Goal: Contribute content: Add original content to the website for others to see

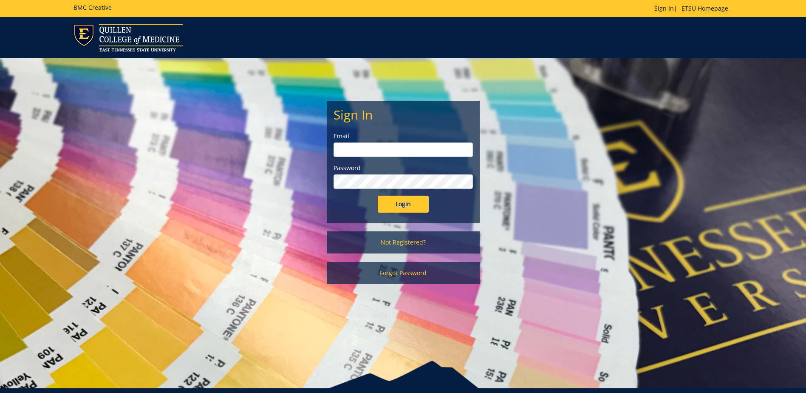
type input "[PERSON_NAME][EMAIL_ADDRESS][DOMAIN_NAME]"
click at [389, 209] on input "Login" at bounding box center [403, 204] width 51 height 17
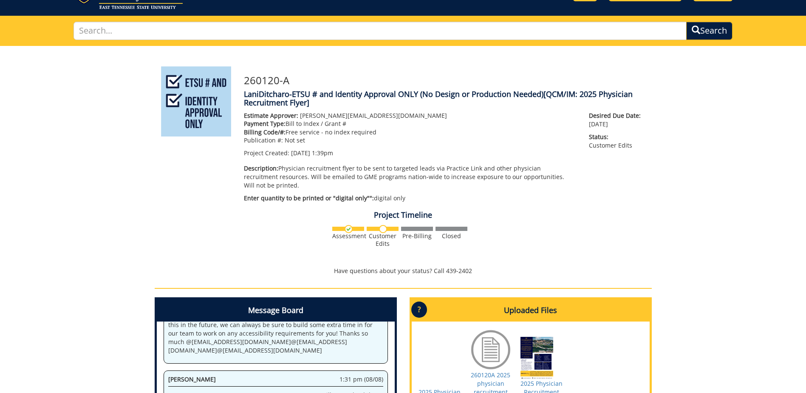
scroll to position [128, 0]
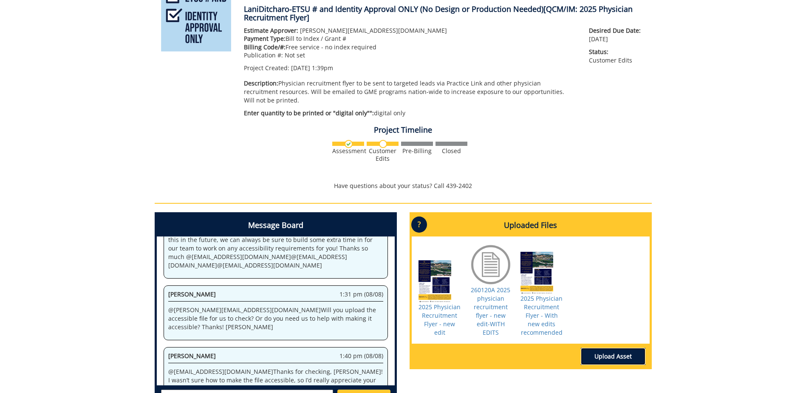
click at [612, 348] on link "Upload Asset" at bounding box center [613, 356] width 65 height 17
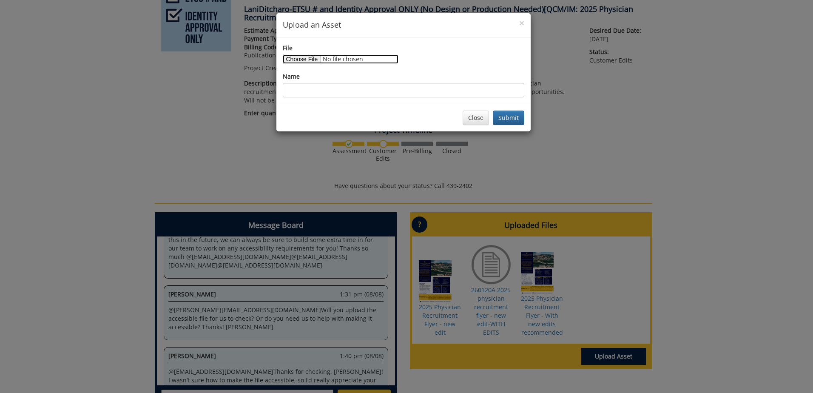
click at [294, 56] on input "File" at bounding box center [341, 58] width 116 height 9
click at [471, 120] on button "Close" at bounding box center [476, 118] width 26 height 14
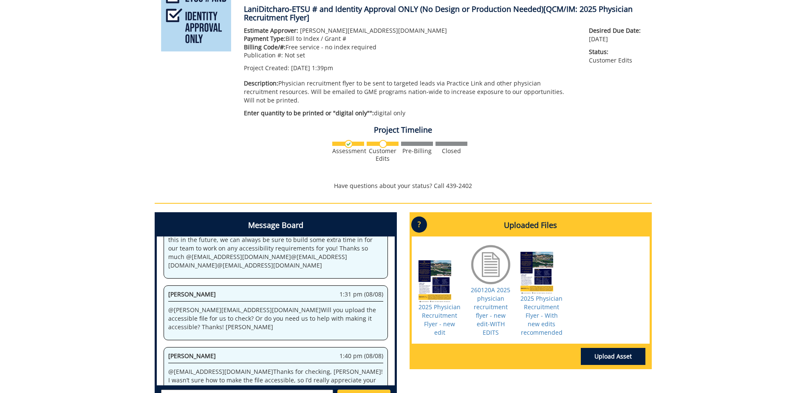
drag, startPoint x: 736, startPoint y: 0, endPoint x: 748, endPoint y: 56, distance: 57.0
click at [748, 64] on div "260120-A LaniDitcharo-ETSU # and Identity Approval ONLY (No Design or Productio…" at bounding box center [403, 191] width 806 height 461
click at [613, 348] on link "Upload Asset" at bounding box center [613, 356] width 65 height 17
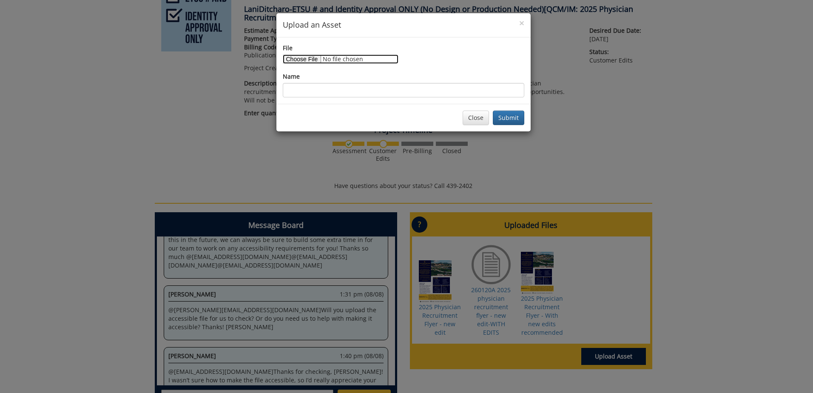
click at [319, 61] on input "File" at bounding box center [341, 58] width 116 height 9
type input "C:\fakepath\Copy of Physician Recruitment Flyer-2025.pdf"
click at [507, 122] on button "Submit" at bounding box center [508, 118] width 31 height 14
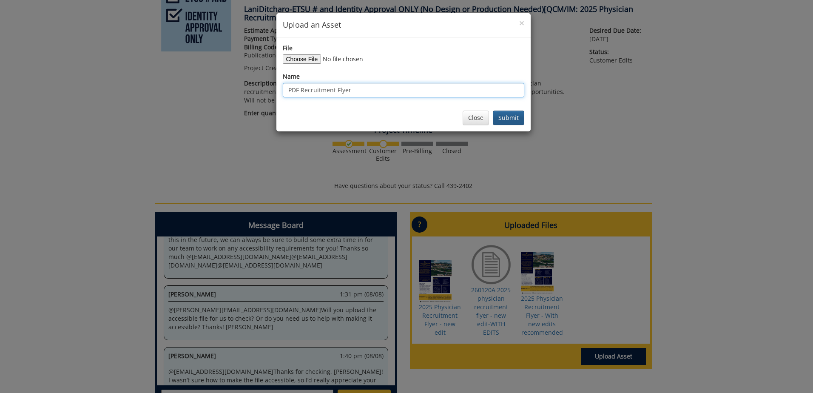
type input "PDF Recruitment Flyer"
click at [503, 113] on button "Submit" at bounding box center [508, 118] width 31 height 14
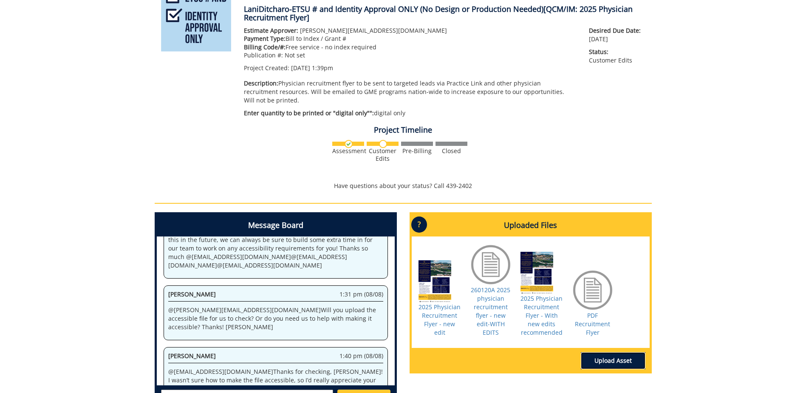
scroll to position [170, 0]
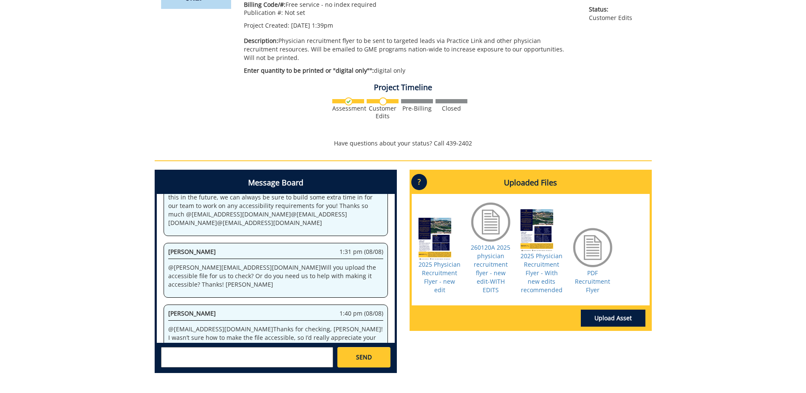
click at [256, 347] on textarea at bounding box center [247, 357] width 172 height 20
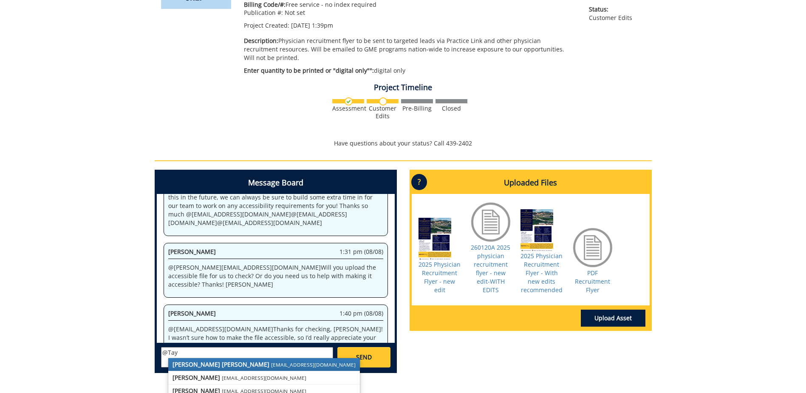
click at [271, 361] on small "[EMAIL_ADDRESS][DOMAIN_NAME]" at bounding box center [313, 364] width 85 height 7
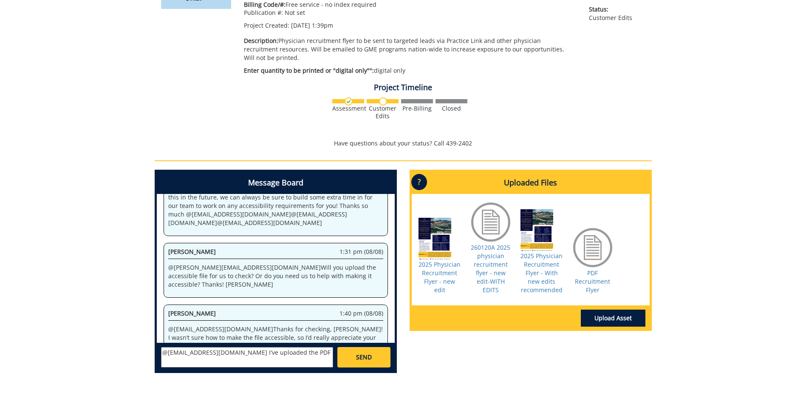
click at [298, 349] on textarea "@[EMAIL_ADDRESS][DOMAIN_NAME] I've uploaded the PDF" at bounding box center [247, 357] width 172 height 20
type textarea "@[EMAIL_ADDRESS][DOMAIN_NAME] I've uploaded the PDF version of the flyer. Thank…"
click at [354, 347] on link "SEND" at bounding box center [364, 357] width 53 height 20
